Goal: Navigation & Orientation: Find specific page/section

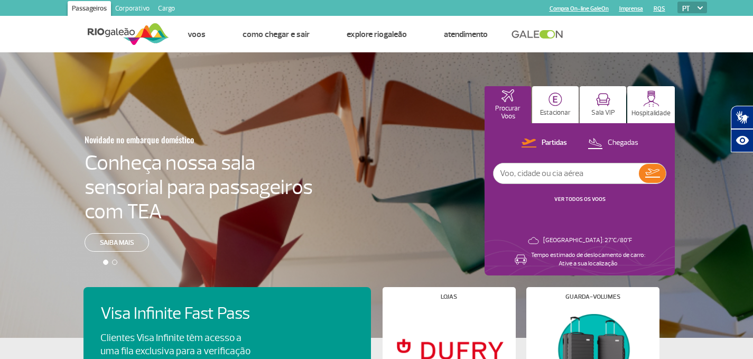
click at [155, 8] on link "Cargo" at bounding box center [166, 9] width 25 height 17
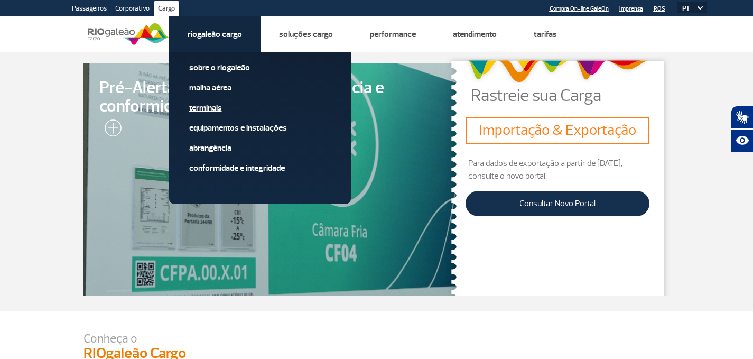
click at [208, 106] on link "Terminais" at bounding box center [260, 108] width 142 height 12
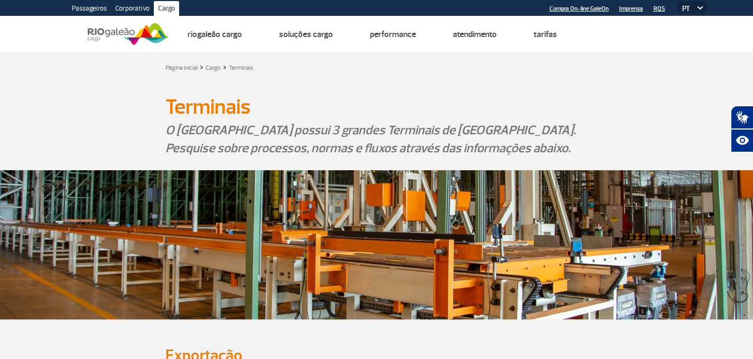
click at [120, 31] on img at bounding box center [128, 34] width 81 height 26
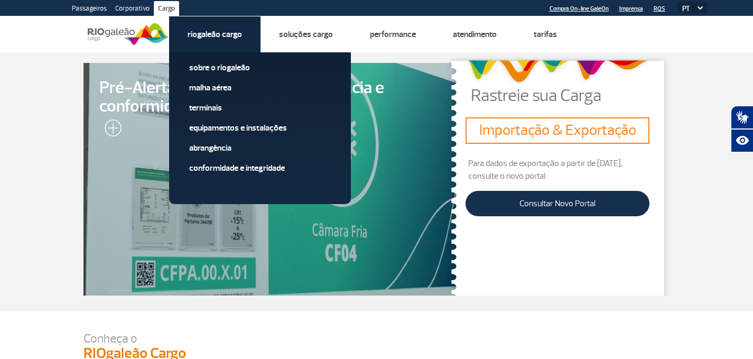
click at [209, 36] on link "Riogaleão Cargo" at bounding box center [215, 34] width 54 height 11
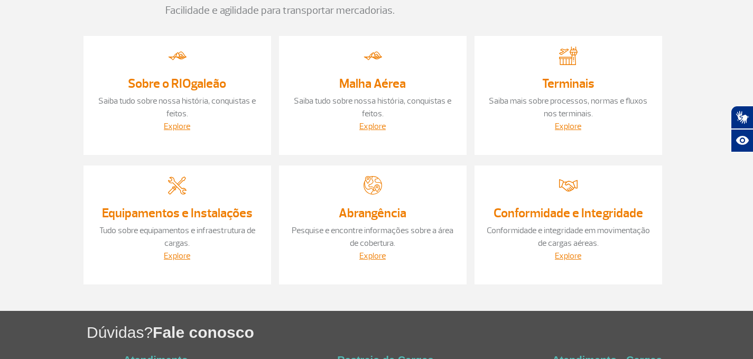
scroll to position [105, 0]
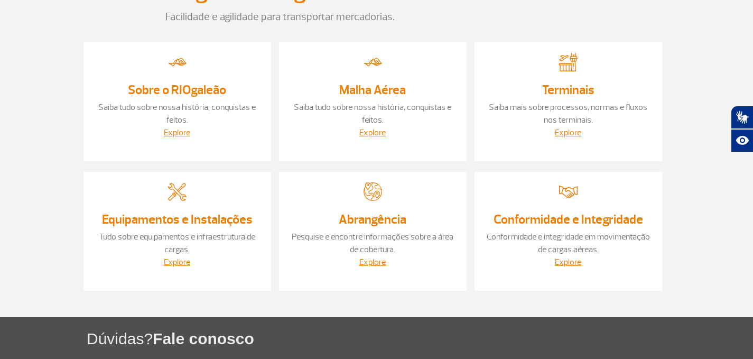
click at [574, 91] on link "Terminais" at bounding box center [568, 90] width 52 height 16
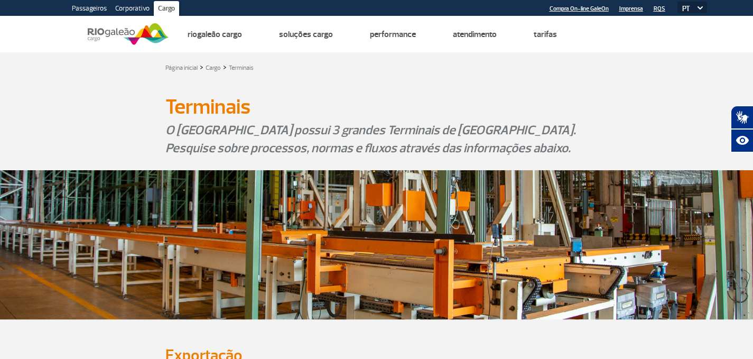
click at [115, 29] on img at bounding box center [128, 34] width 81 height 26
